Goal: Task Accomplishment & Management: Manage account settings

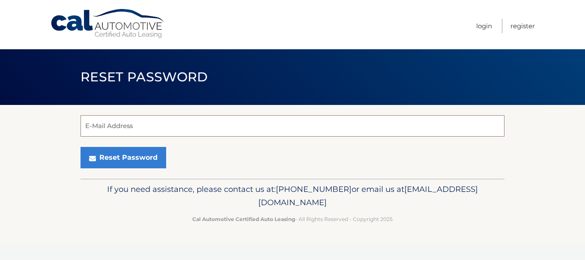
click at [174, 121] on input "E-Mail Address" at bounding box center [292, 125] width 424 height 21
type input "[EMAIL_ADDRESS][DOMAIN_NAME]"
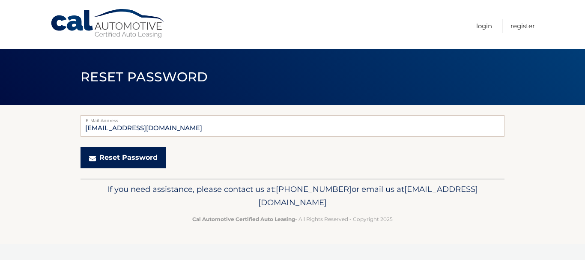
click at [155, 155] on button "Reset Password" at bounding box center [123, 157] width 86 height 21
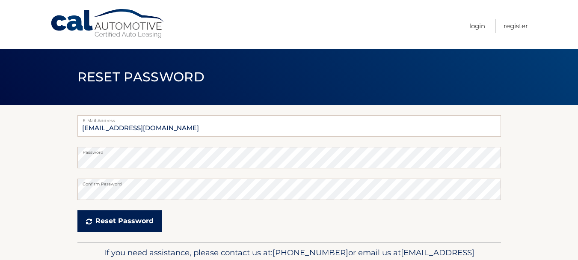
click at [132, 216] on button "Reset Password" at bounding box center [119, 220] width 85 height 21
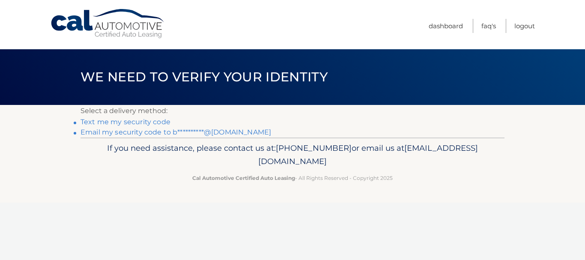
click at [208, 131] on link "**********" at bounding box center [175, 132] width 190 height 8
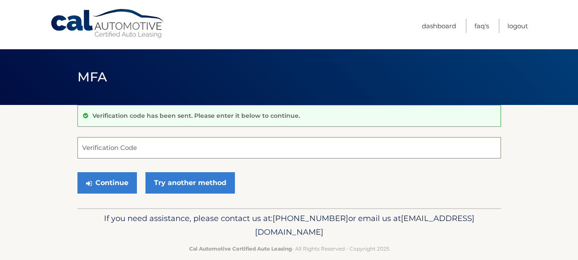
click at [126, 152] on input "Verification Code" at bounding box center [289, 147] width 424 height 21
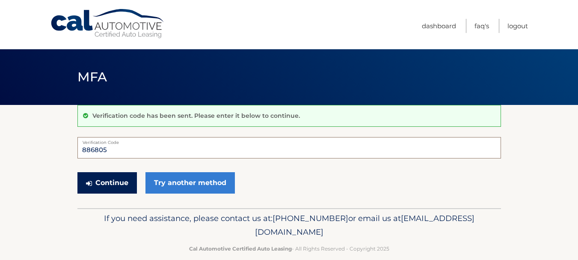
type input "886805"
click at [97, 180] on button "Continue" at bounding box center [107, 182] width 60 height 21
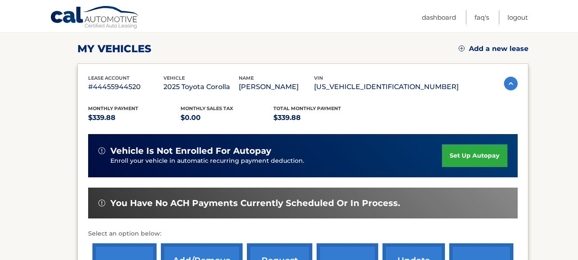
scroll to position [171, 0]
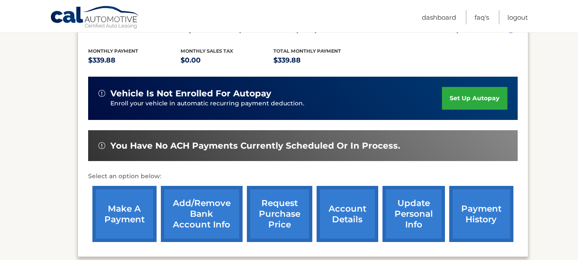
click at [125, 211] on link "make a payment" at bounding box center [124, 214] width 64 height 56
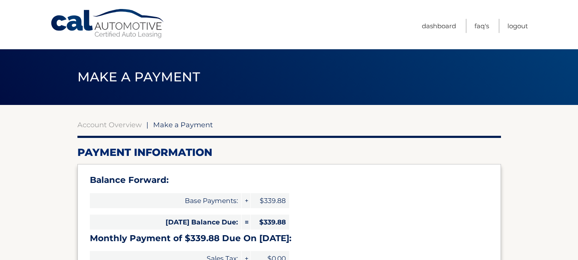
select select "M2M0MjUzZGYtZGVlMC00YzBmLTg3YTEtYTEzNTZkODA4OWVi"
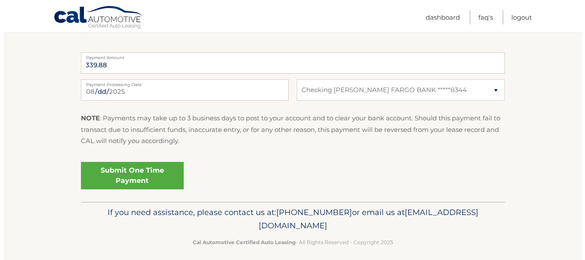
scroll to position [385, 0]
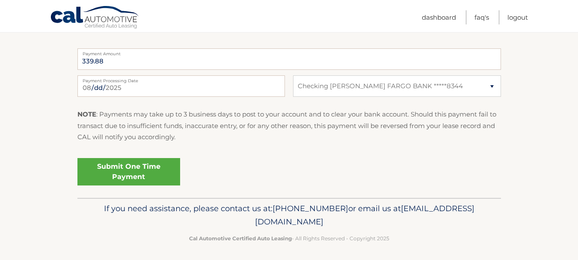
click at [145, 167] on link "Submit One Time Payment" at bounding box center [128, 171] width 103 height 27
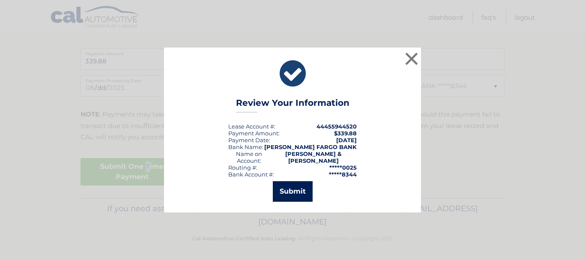
click at [286, 190] on button "Submit" at bounding box center [293, 191] width 40 height 21
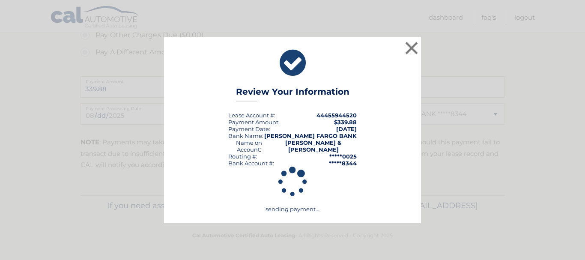
scroll to position [357, 0]
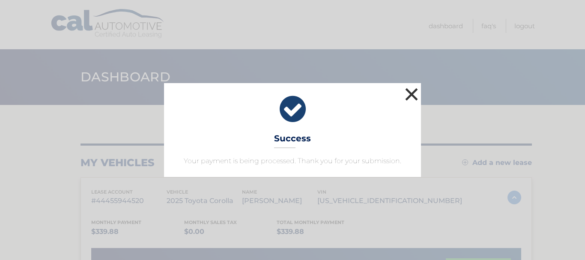
click at [412, 92] on button "×" at bounding box center [411, 94] width 17 height 17
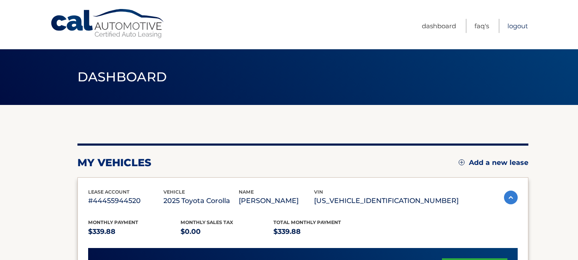
click at [518, 26] on link "Logout" at bounding box center [518, 26] width 21 height 14
